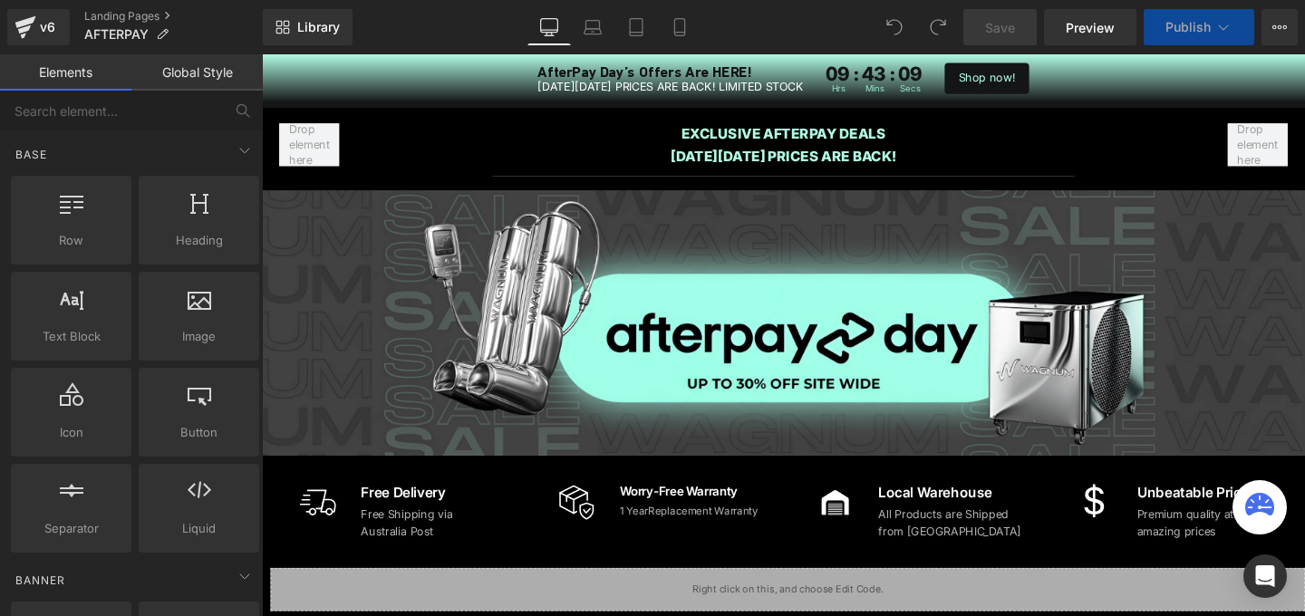
scroll to position [195, 0]
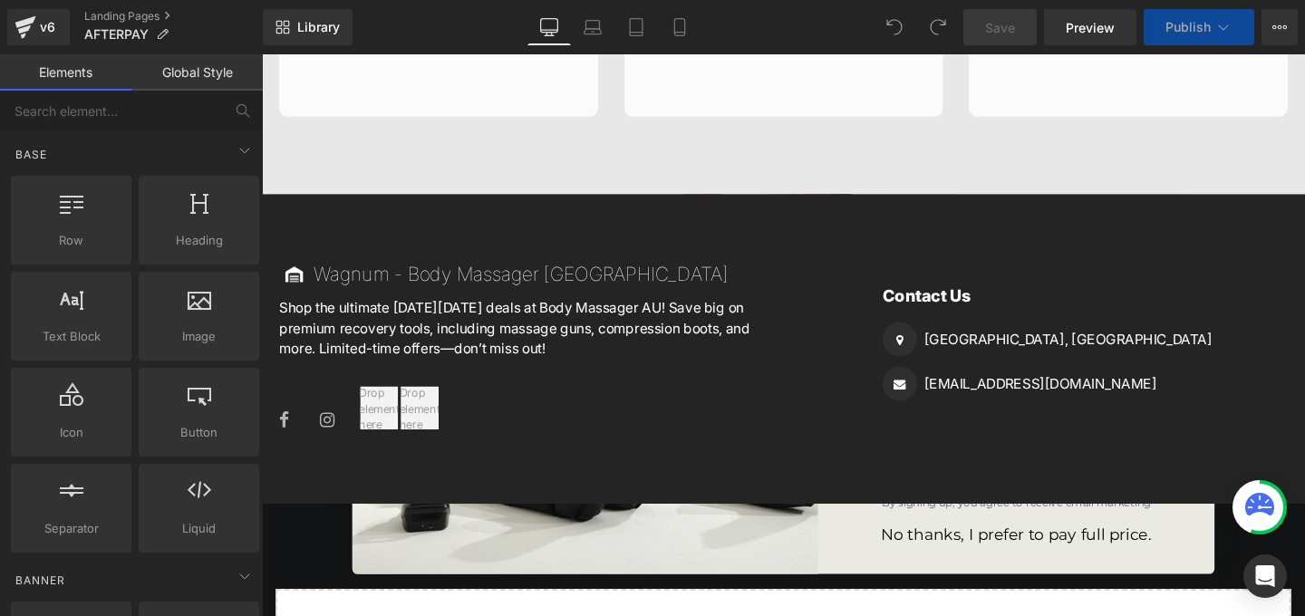
click at [385, 309] on p "Shop the ultimate [DATE][DATE] deals at Body Massager AU! Save big on premium r…" at bounding box center [538, 341] width 517 height 65
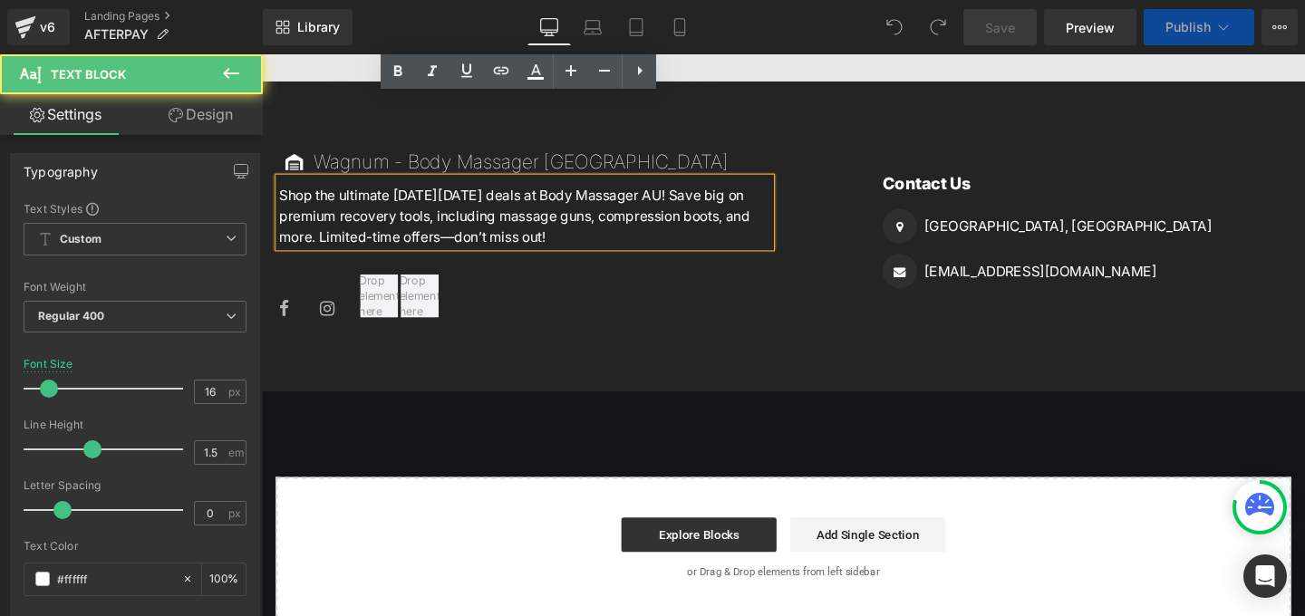
scroll to position [0, 0]
click at [327, 191] on p "Shop the ultimate [DATE][DATE] deals at Body Massager AU! Save big on premium r…" at bounding box center [538, 223] width 517 height 65
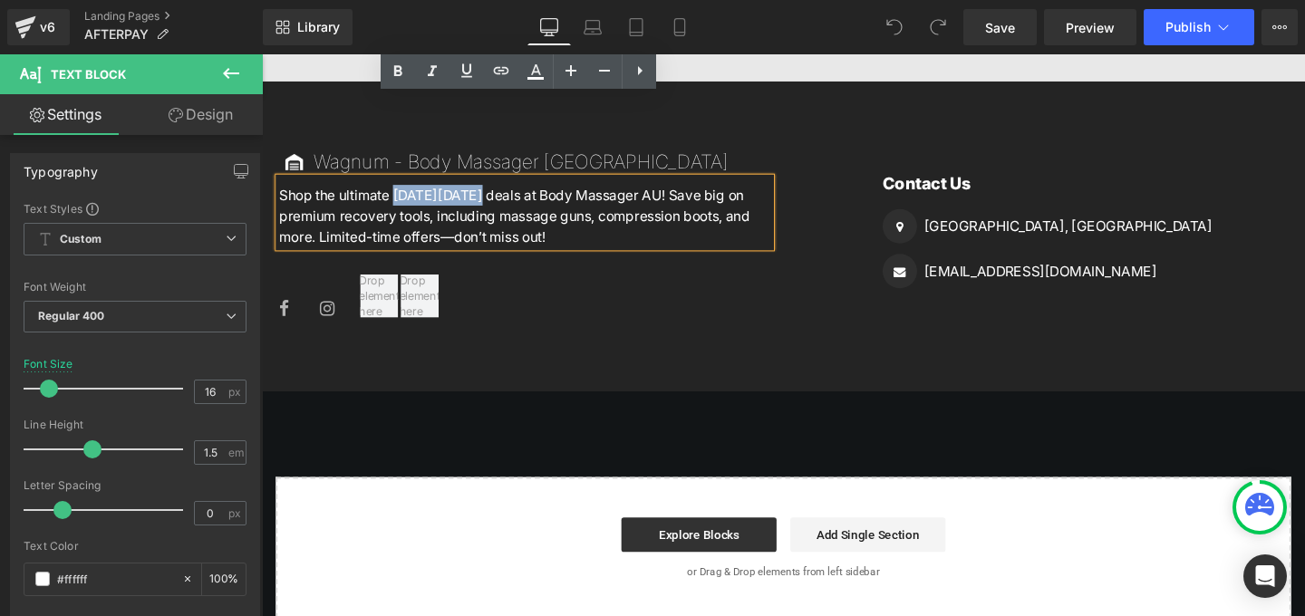
drag, startPoint x: 481, startPoint y: 172, endPoint x: 405, endPoint y: 169, distance: 76.2
click at [405, 191] on p "Shop the ultimate [DATE][DATE] deals at Body Massager AU! Save big on premium r…" at bounding box center [538, 223] width 517 height 65
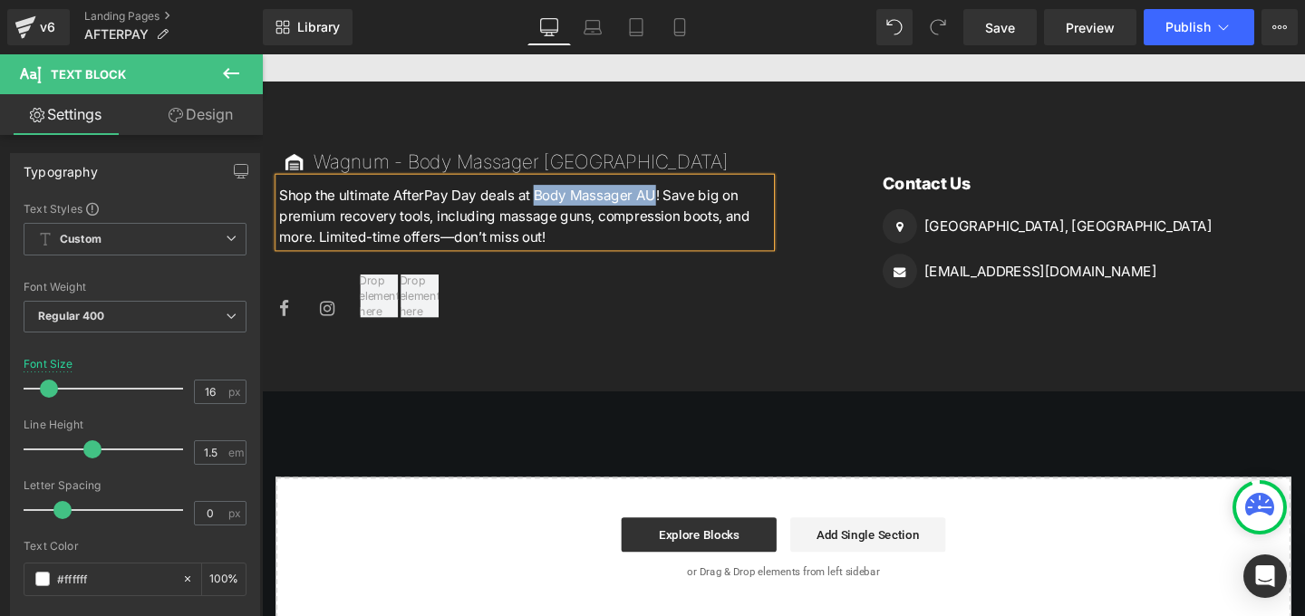
drag, startPoint x: 550, startPoint y: 171, endPoint x: 677, endPoint y: 173, distance: 126.9
click at [677, 191] on p "Shop the ultimate AfterPay Day deals at Body Massager AU! Save big on premium r…" at bounding box center [538, 223] width 517 height 65
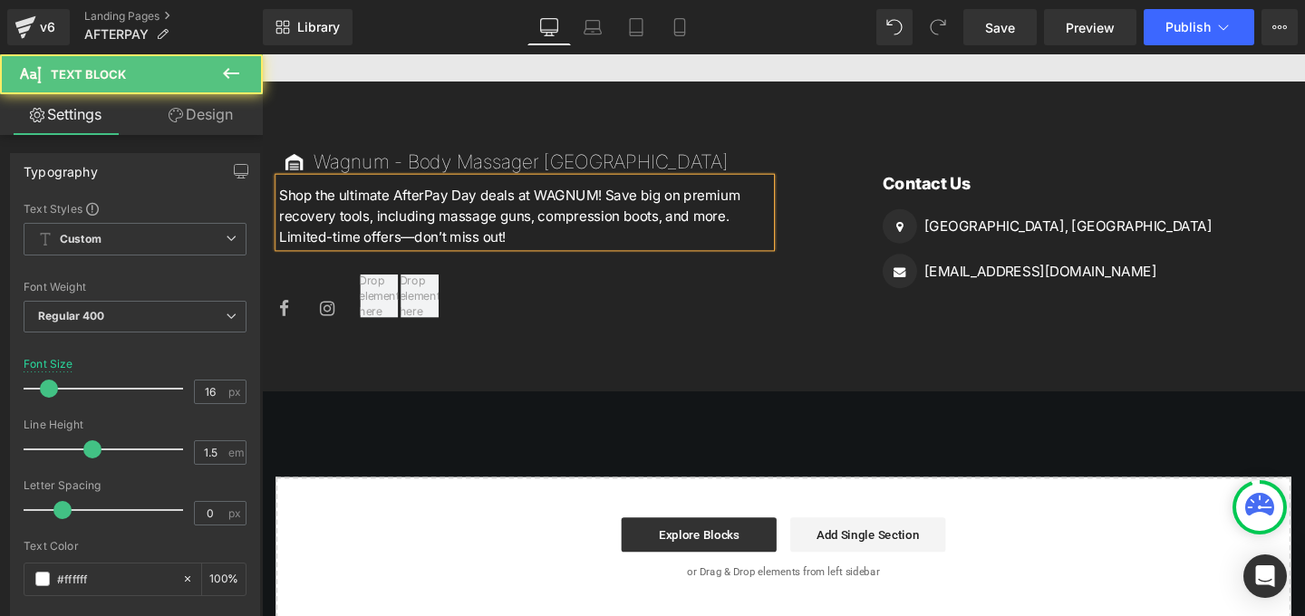
click at [543, 213] on p "Shop the ultimate AfterPay Day deals at WAGNUM! Save big on premium recovery to…" at bounding box center [538, 223] width 517 height 65
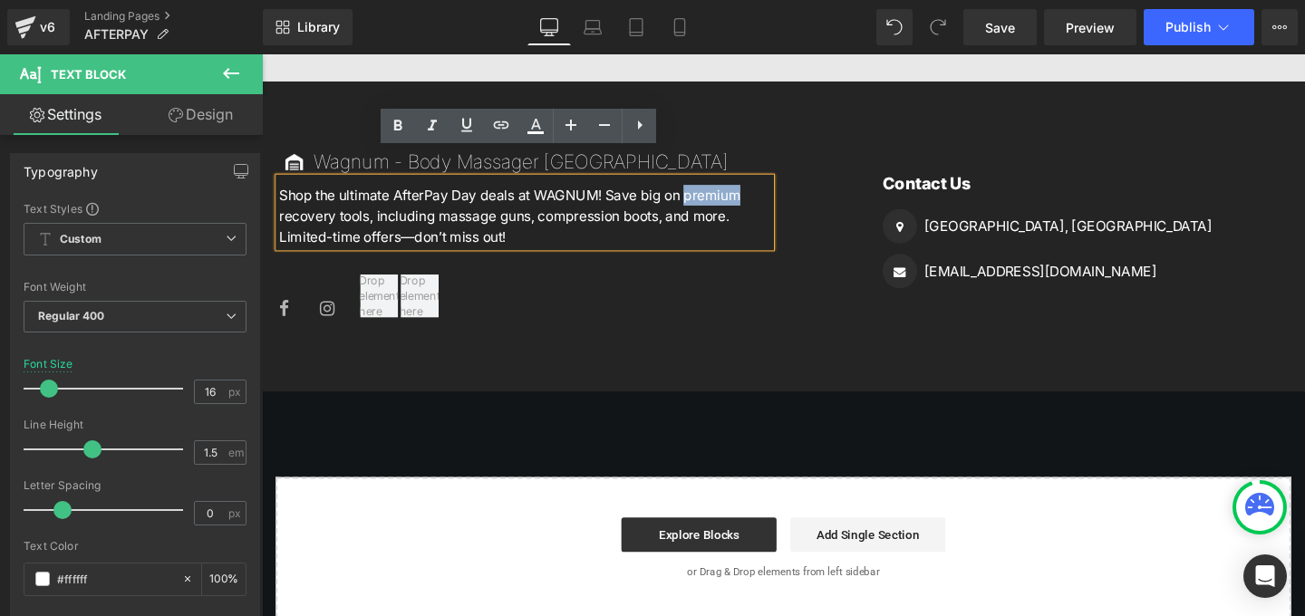
drag, startPoint x: 711, startPoint y: 179, endPoint x: 761, endPoint y: 176, distance: 50.8
click at [761, 191] on p "Shop the ultimate AfterPay Day deals at WAGNUM! Save big on premium recovery to…" at bounding box center [538, 223] width 517 height 65
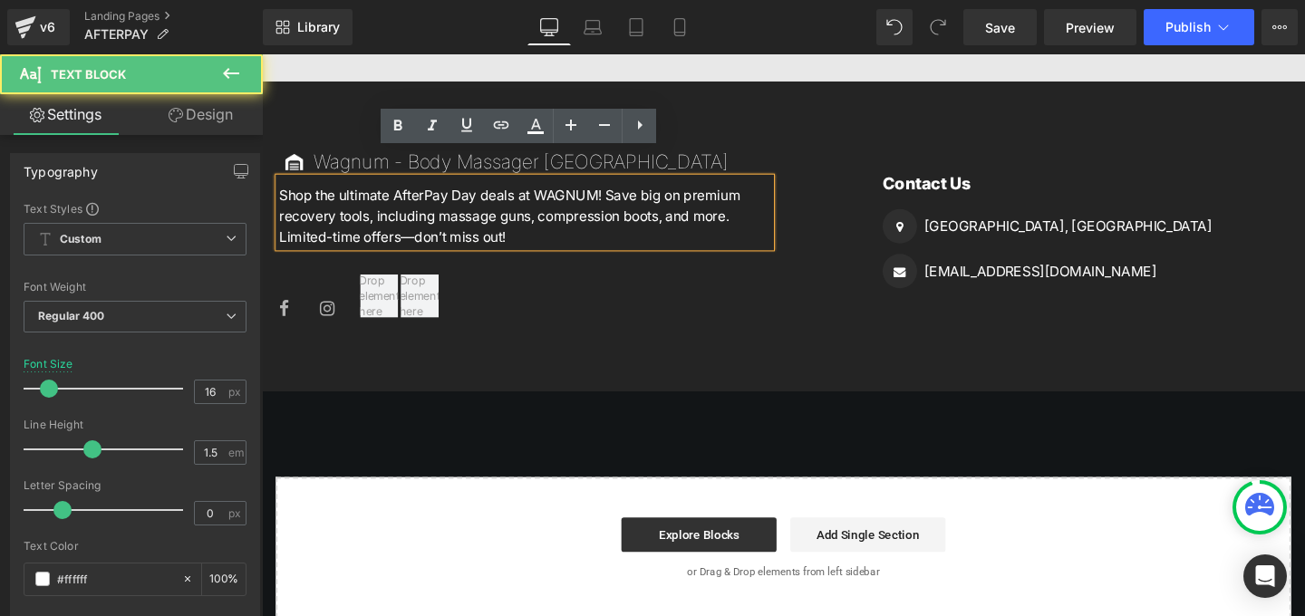
click at [376, 198] on p "Shop the ultimate AfterPay Day deals at WAGNUM! Save big on premium recovery to…" at bounding box center [538, 223] width 517 height 65
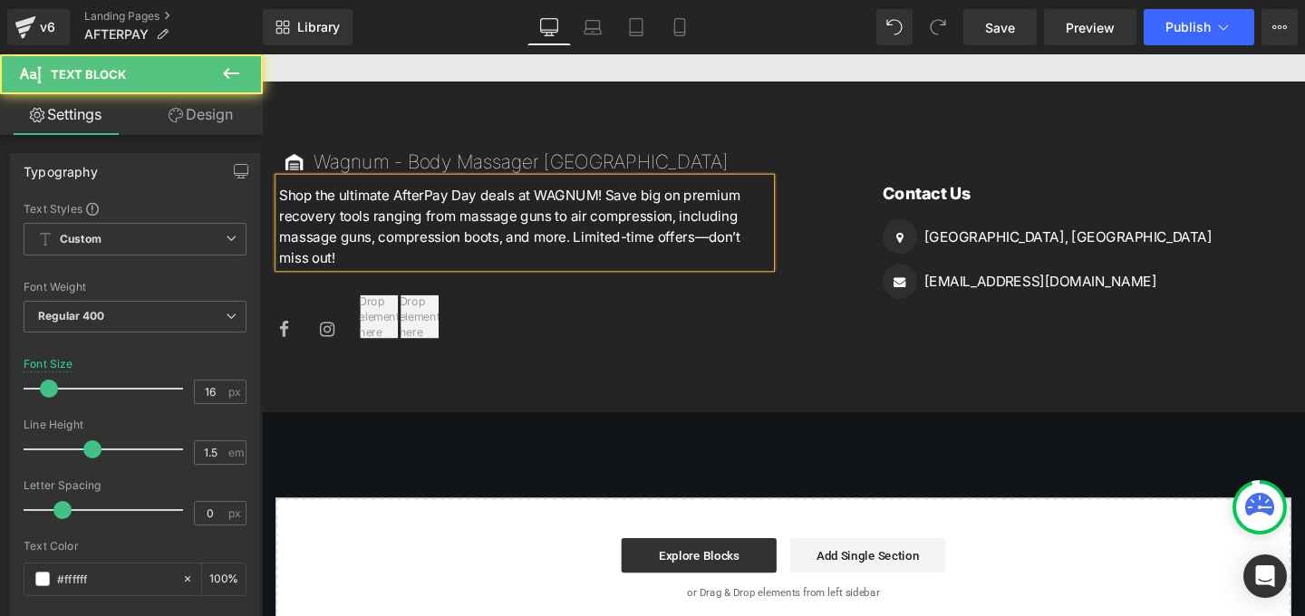
click at [514, 218] on p "Shop the ultimate AfterPay Day deals at WAGNUM! Save big on premium recovery to…" at bounding box center [538, 234] width 517 height 87
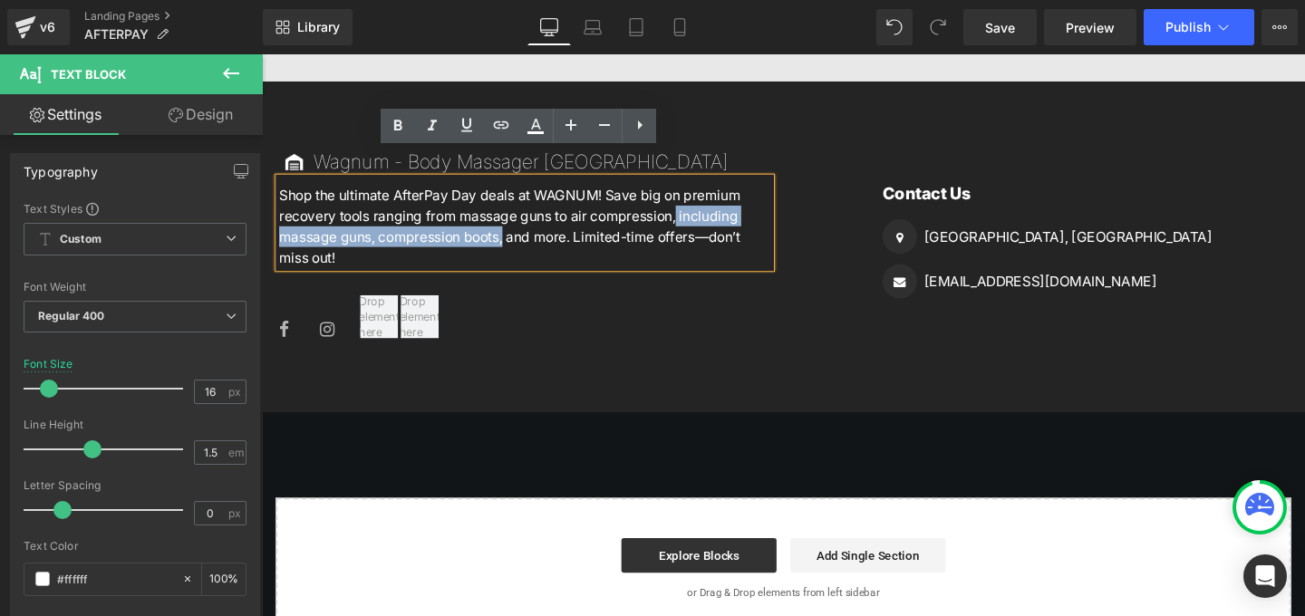
drag, startPoint x: 518, startPoint y: 218, endPoint x: 698, endPoint y: 196, distance: 180.9
click at [698, 196] on p "Shop the ultimate AfterPay Day deals at WAGNUM! Save big on premium recovery to…" at bounding box center [538, 234] width 517 height 87
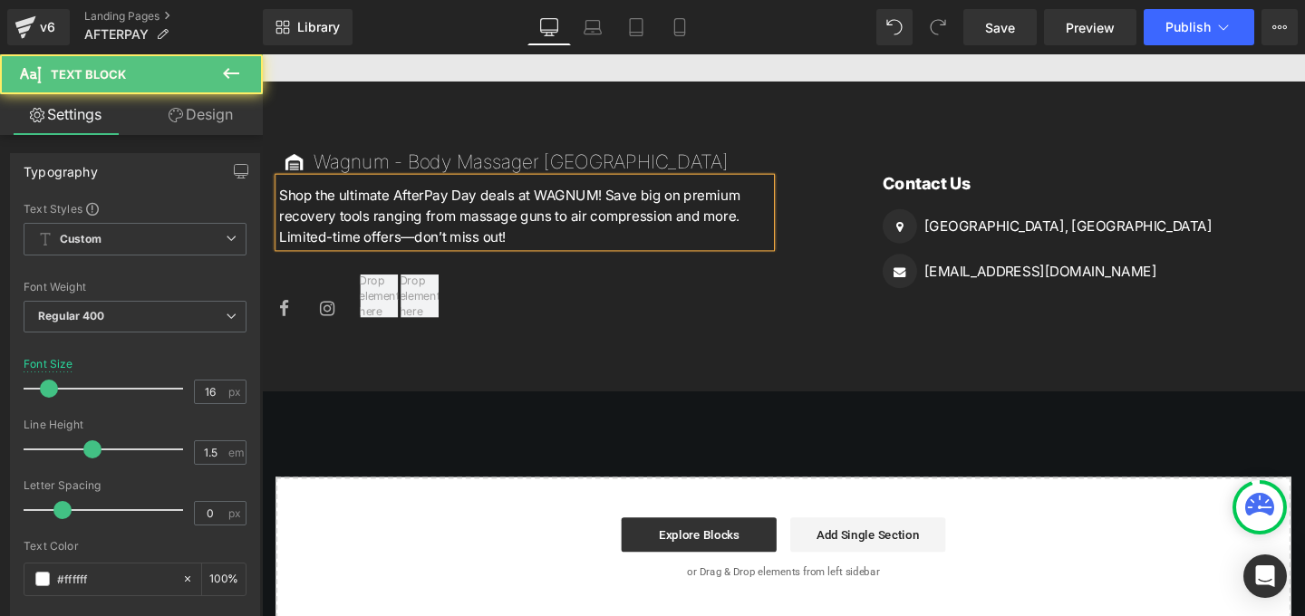
click at [424, 214] on p "Shop the ultimate AfterPay Day deals at WAGNUM! Save big on premium recovery to…" at bounding box center [538, 223] width 517 height 65
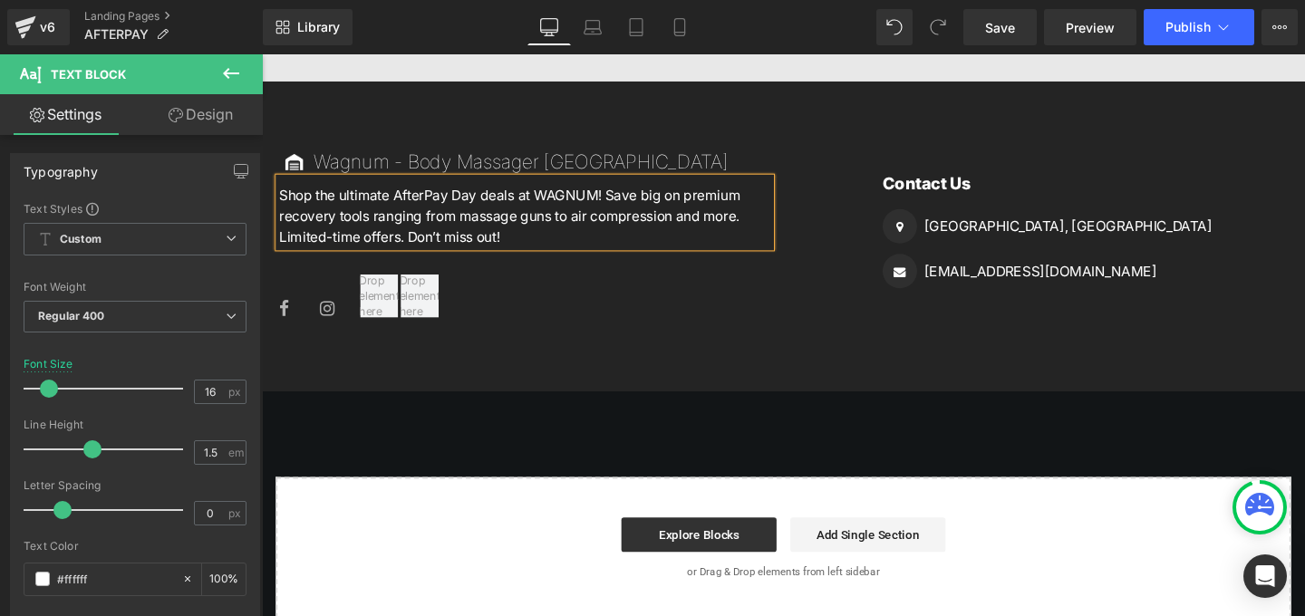
click at [863, 128] on div "Image Wagnum - Body Massager [GEOGRAPHIC_DATA] Heading Icon List Shop the ultim…" at bounding box center [810, 236] width 1088 height 216
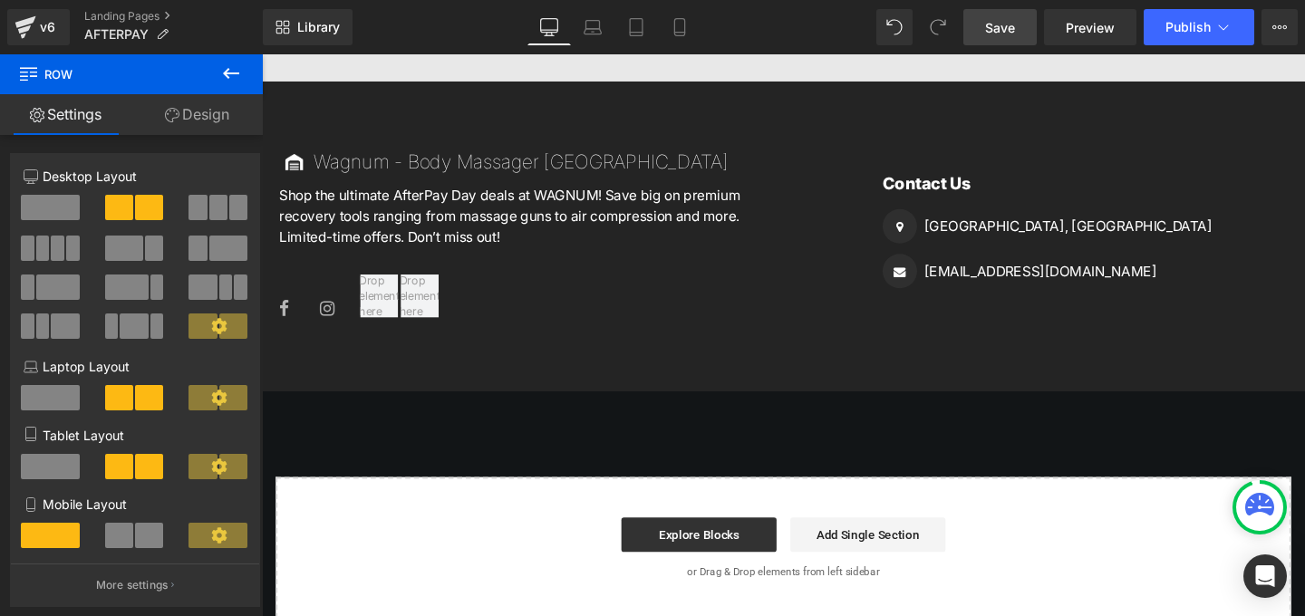
click at [1005, 27] on span "Save" at bounding box center [1000, 27] width 30 height 19
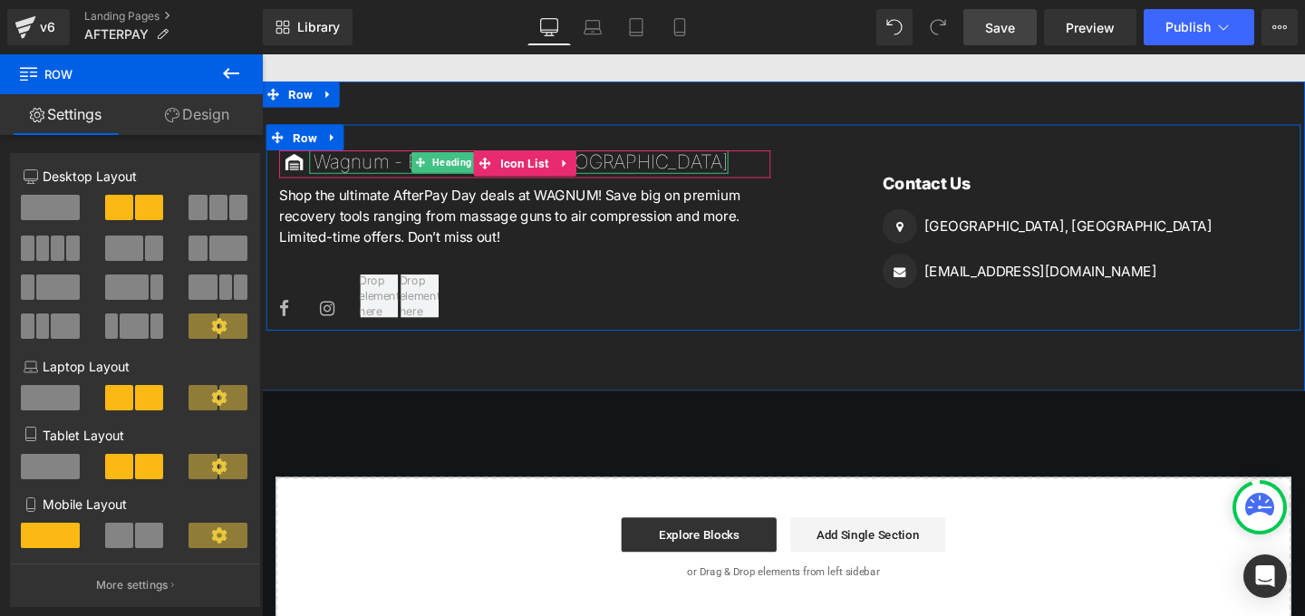
click at [389, 155] on h3 "Wagnum - Body Massager [GEOGRAPHIC_DATA]" at bounding box center [534, 167] width 436 height 24
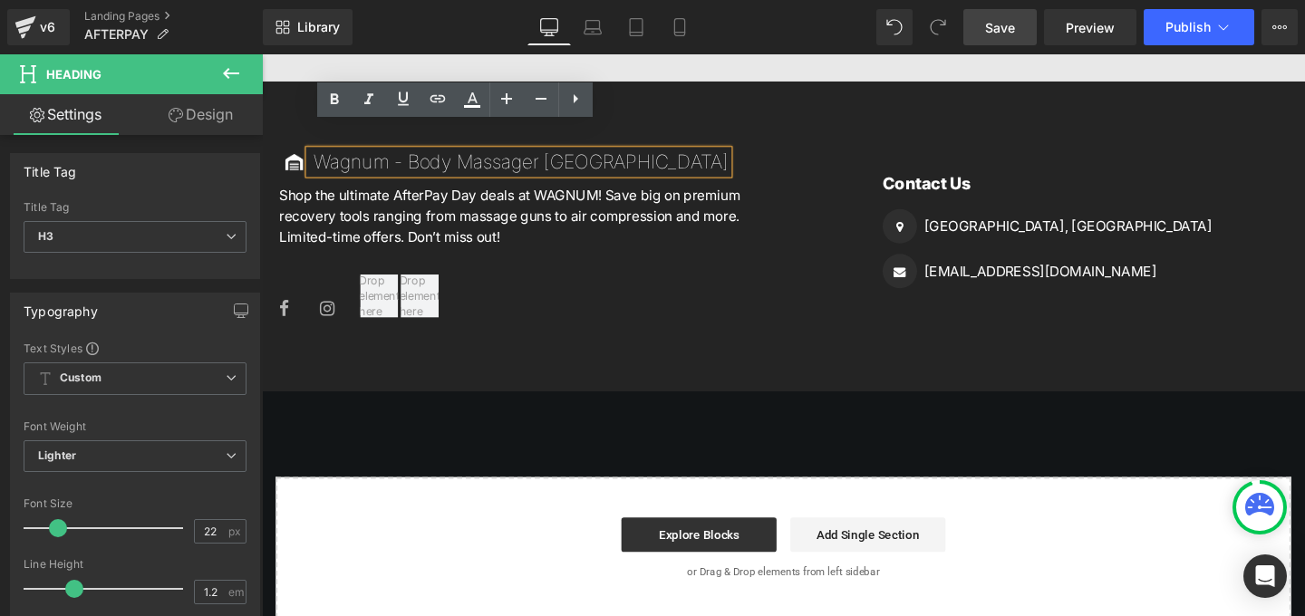
click at [416, 155] on h3 "Wagnum - Body Massager [GEOGRAPHIC_DATA]" at bounding box center [534, 167] width 436 height 24
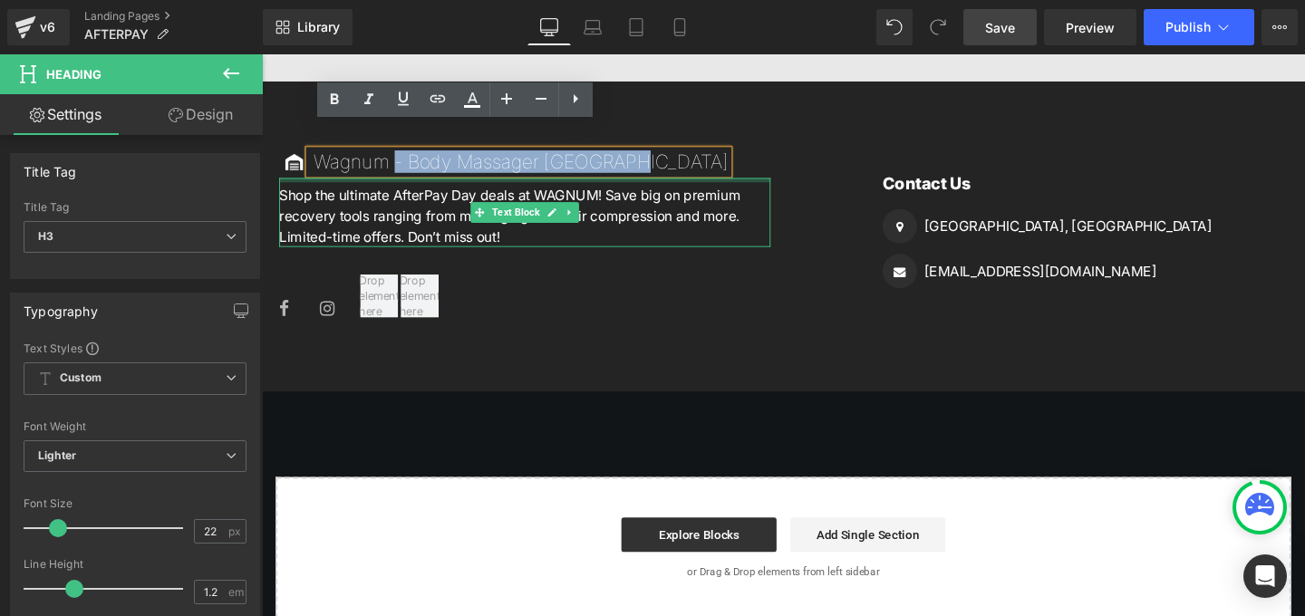
drag, startPoint x: 400, startPoint y: 142, endPoint x: 615, endPoint y: 156, distance: 216.1
click at [615, 156] on div "Image Wagnum - Body Massager [GEOGRAPHIC_DATA] Heading Icon List Shop the ultim…" at bounding box center [538, 244] width 544 height 179
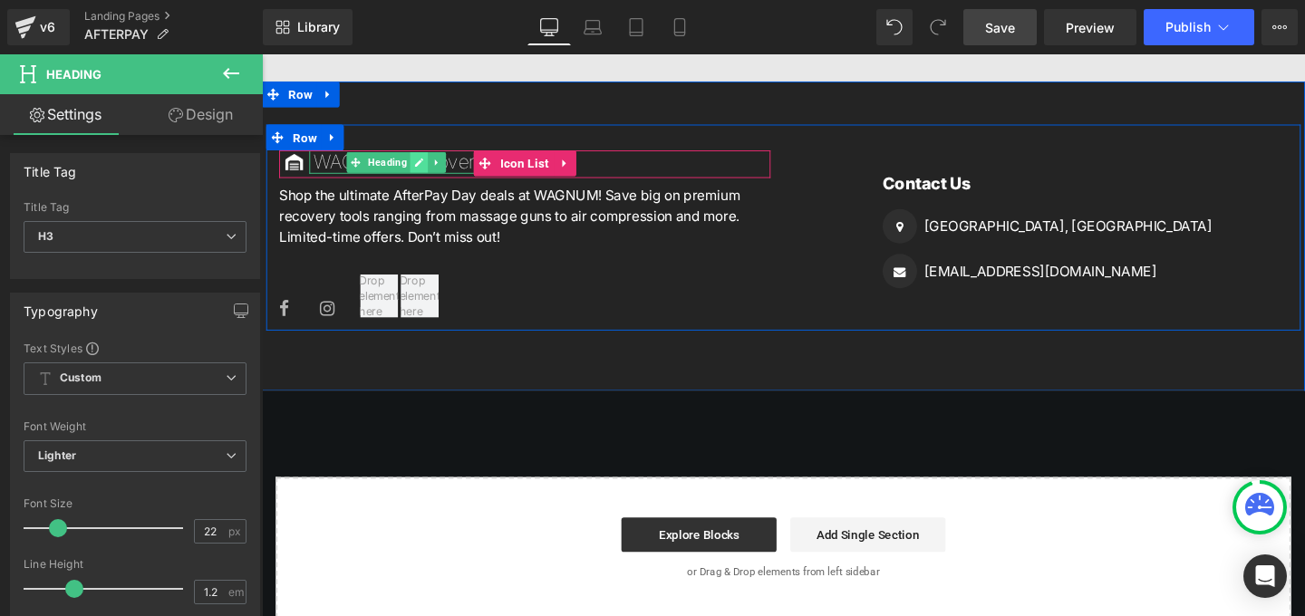
click at [430, 162] on icon at bounding box center [427, 167] width 10 height 11
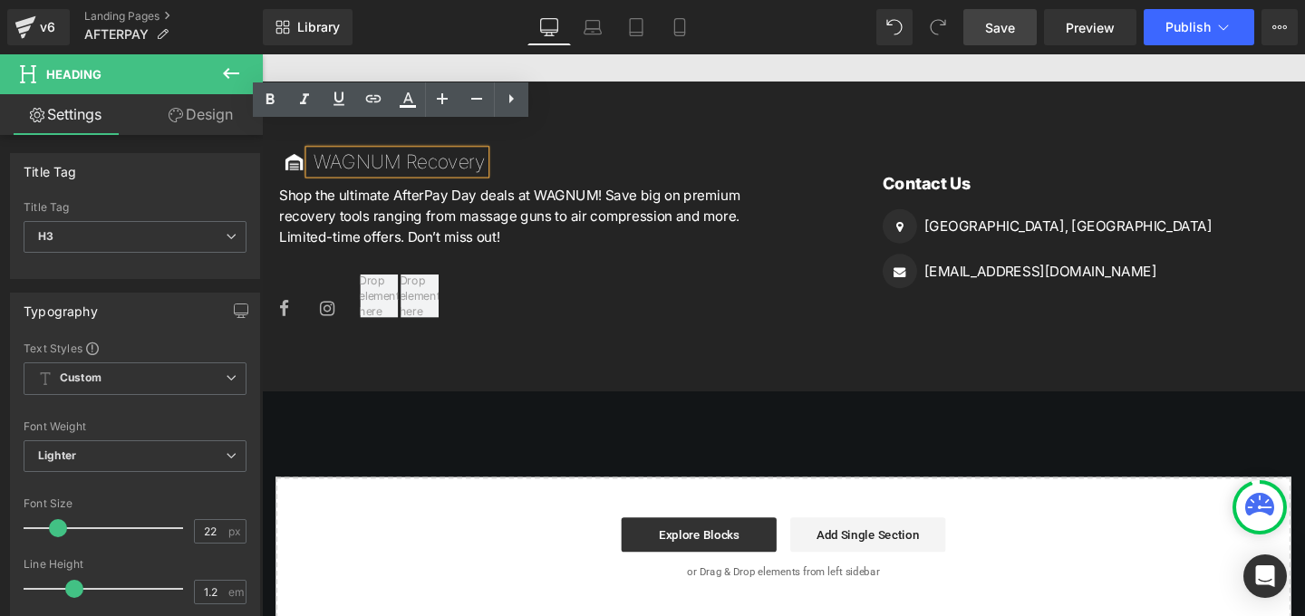
click at [430, 155] on h3 "WAGNUM Recovery" at bounding box center [406, 167] width 180 height 24
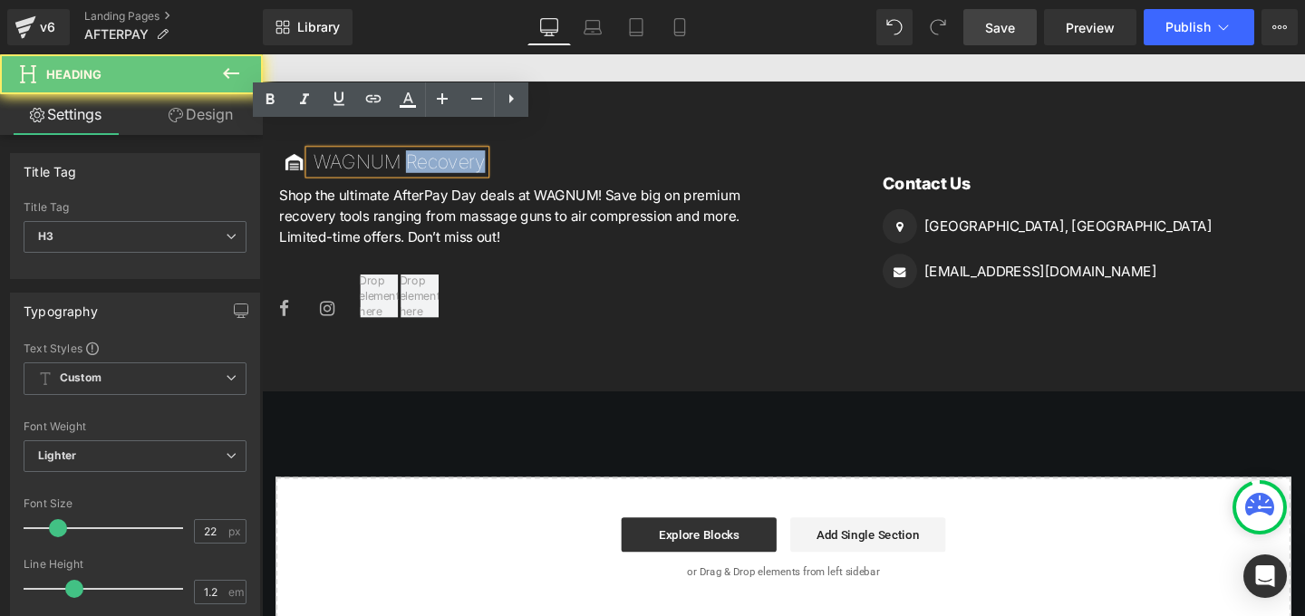
click at [430, 155] on h3 "WAGNUM Recovery" at bounding box center [406, 167] width 180 height 24
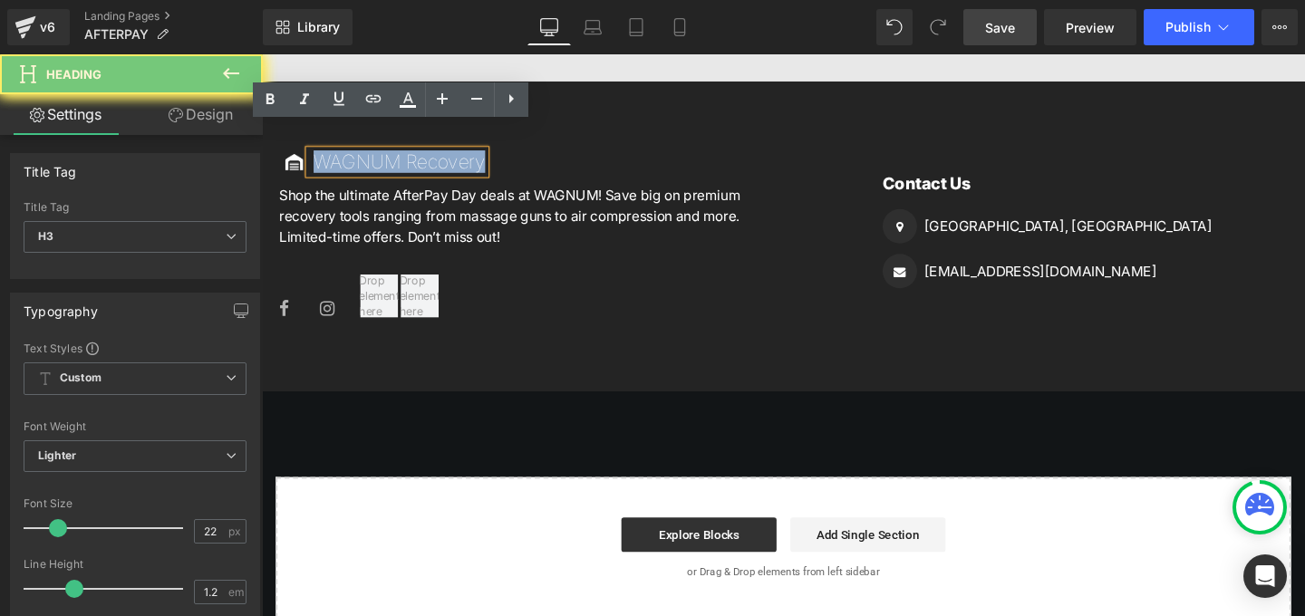
click at [430, 155] on h3 "WAGNUM Recovery" at bounding box center [406, 167] width 180 height 24
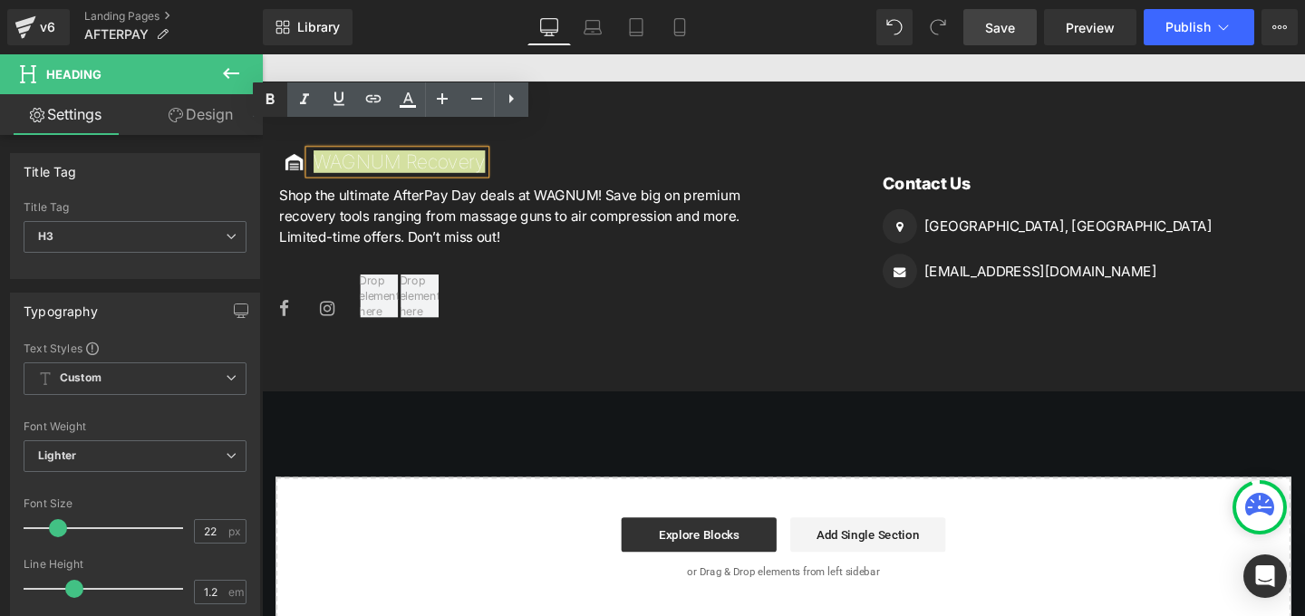
click at [272, 97] on icon at bounding box center [270, 98] width 8 height 11
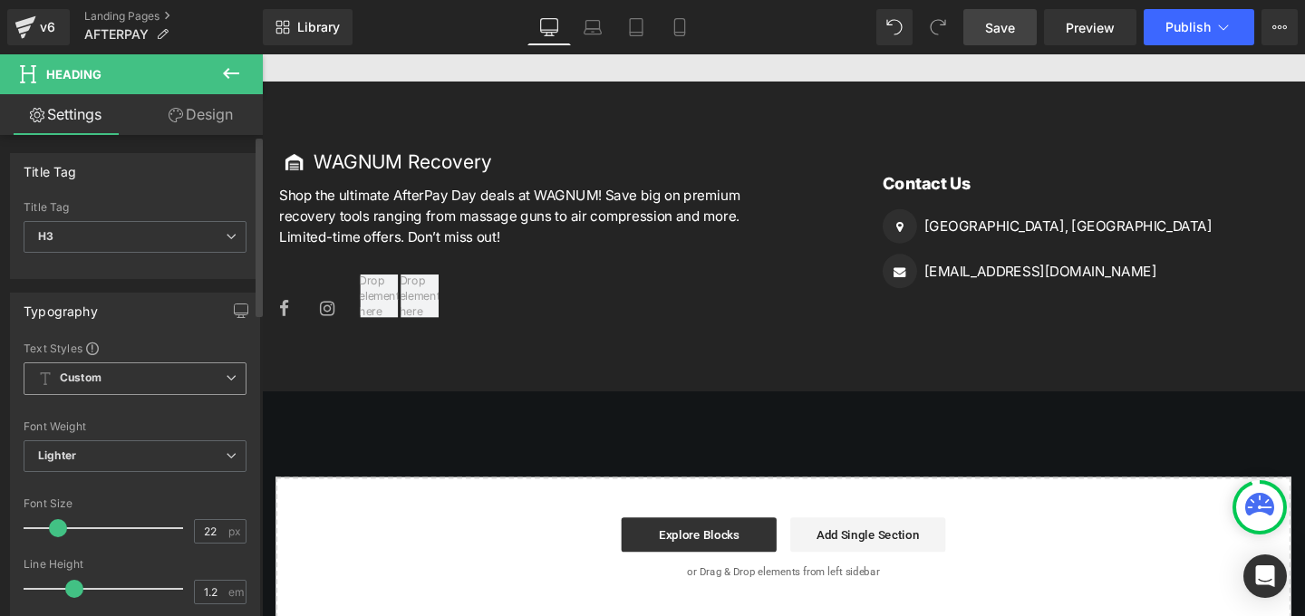
click at [133, 373] on span "Custom Setup Global Style" at bounding box center [135, 379] width 223 height 33
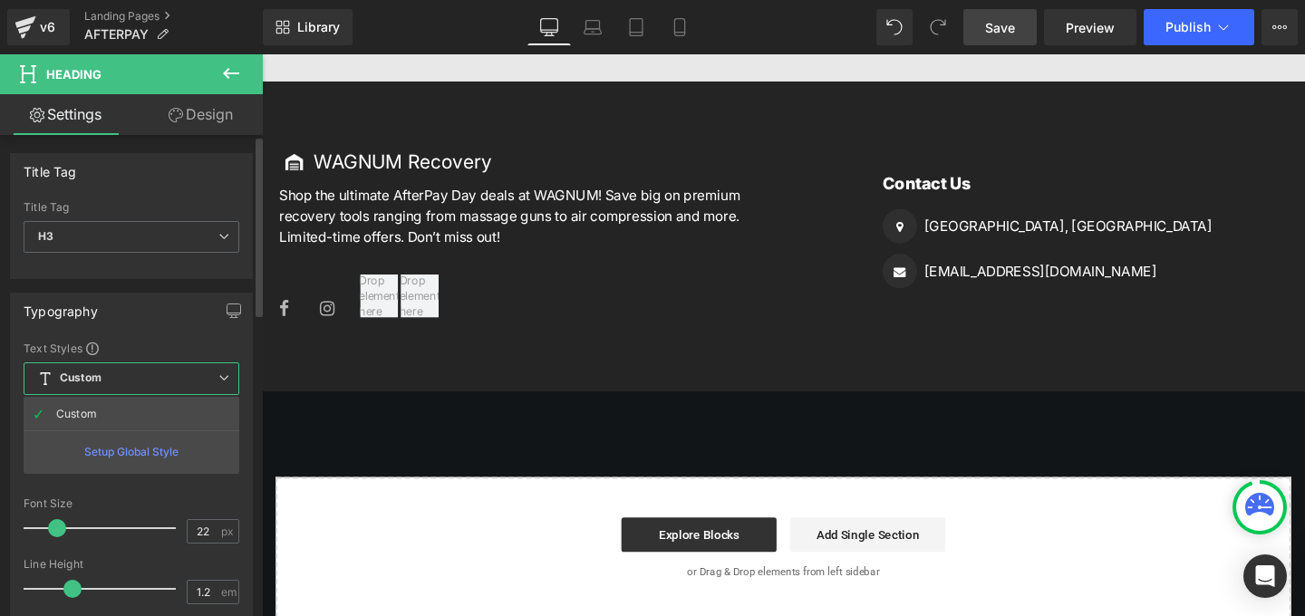
click at [133, 373] on span "Custom Setup Global Style" at bounding box center [132, 379] width 216 height 33
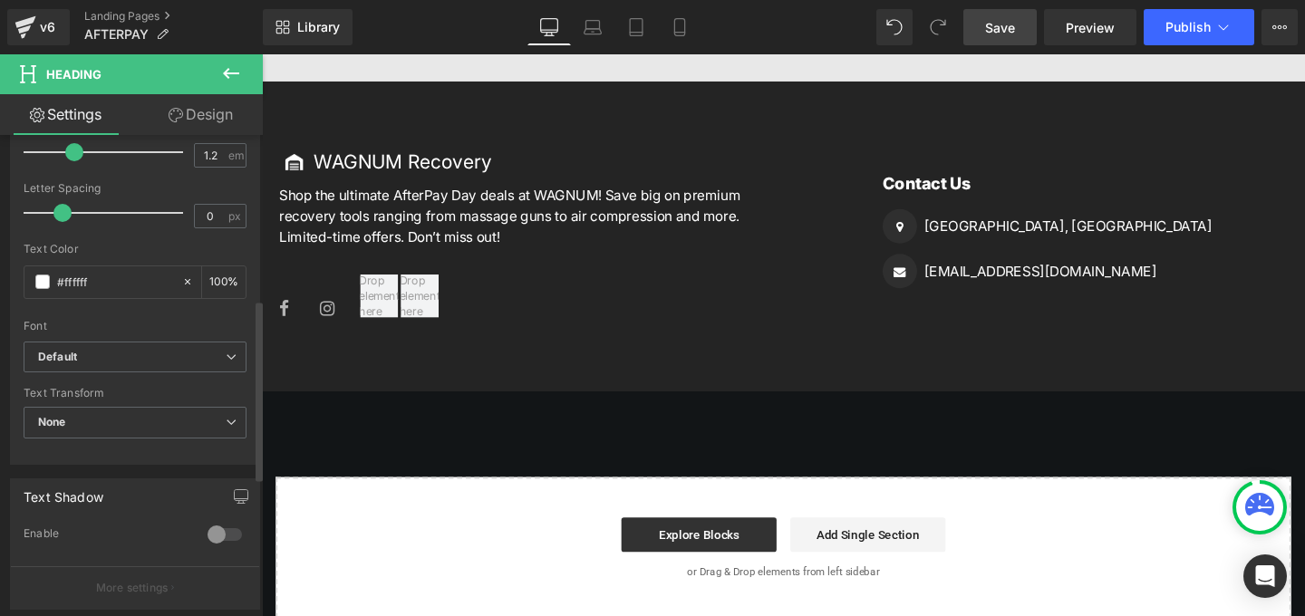
scroll to position [411, 0]
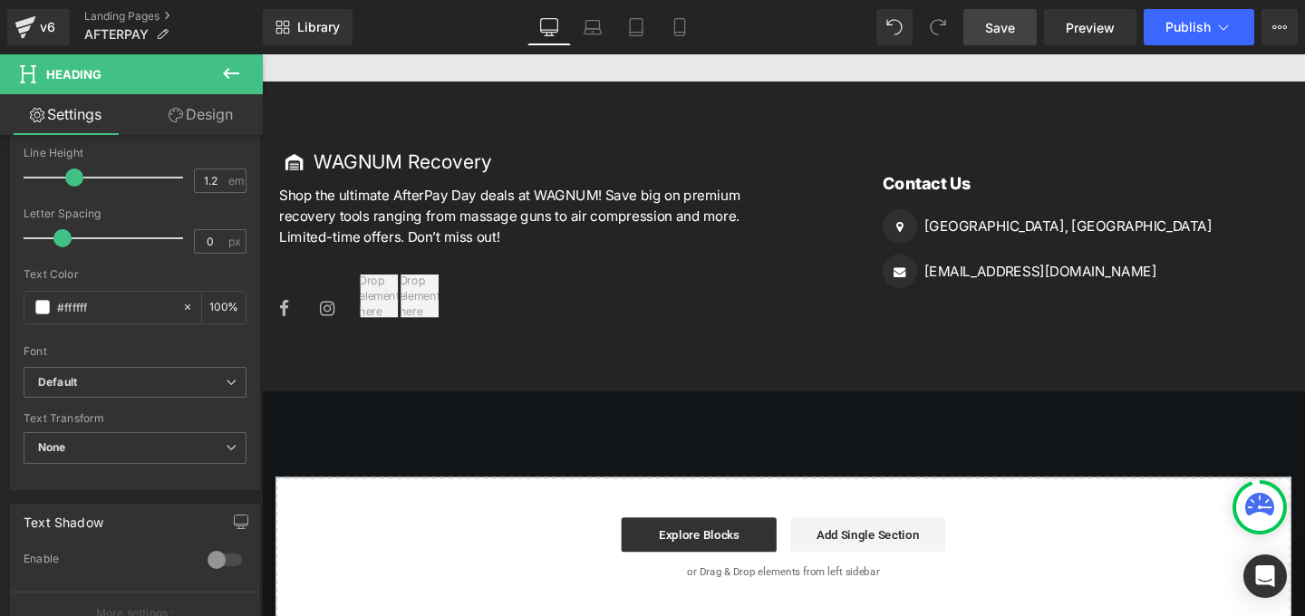
click at [1014, 28] on span "Save" at bounding box center [1000, 27] width 30 height 19
